Goal: Task Accomplishment & Management: Manage account settings

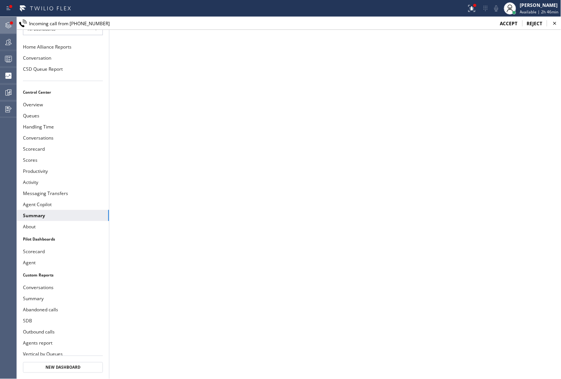
click at [11, 26] on icon at bounding box center [8, 25] width 9 height 9
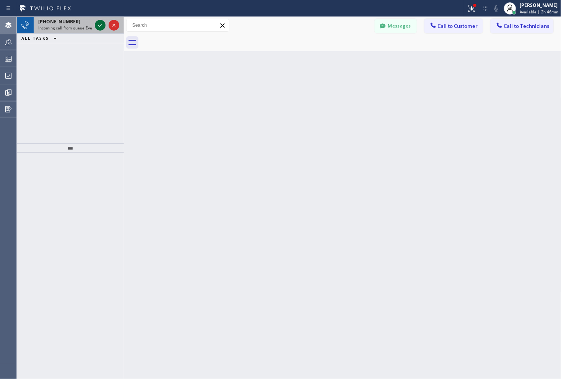
click at [100, 27] on icon at bounding box center [100, 25] width 9 height 9
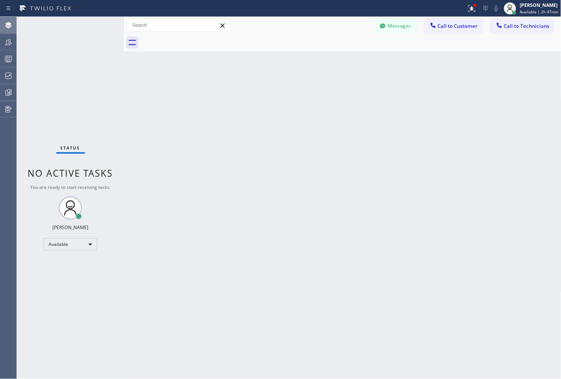
click at [337, 85] on div "Back to Dashboard Change Sender ID Customers Technicians Select a contact Outbo…" at bounding box center [343, 198] width 438 height 362
click at [532, 12] on span "Available | 3h 23min" at bounding box center [539, 11] width 39 height 5
click at [513, 33] on button "Offline" at bounding box center [523, 31] width 77 height 10
click at [533, 8] on div "[PERSON_NAME]" at bounding box center [539, 5] width 39 height 7
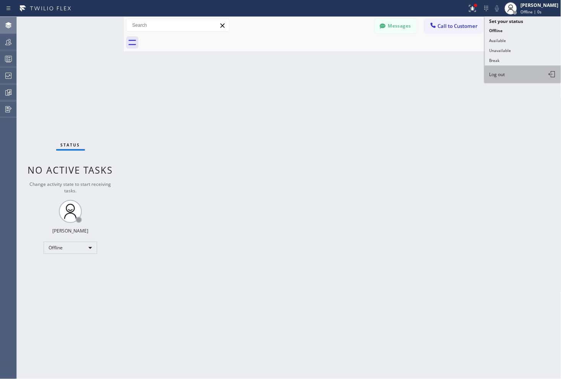
click at [495, 73] on span "Log out" at bounding box center [498, 74] width 16 height 7
